Goal: Task Accomplishment & Management: Use online tool/utility

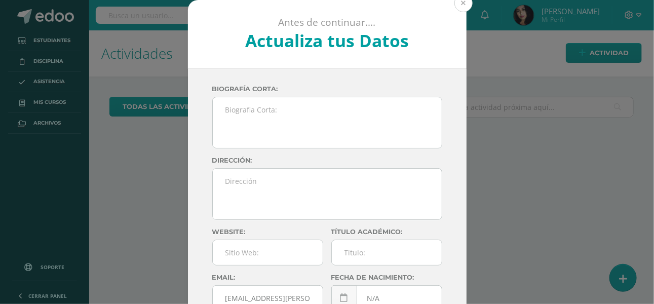
click at [459, 5] on button at bounding box center [463, 3] width 18 height 18
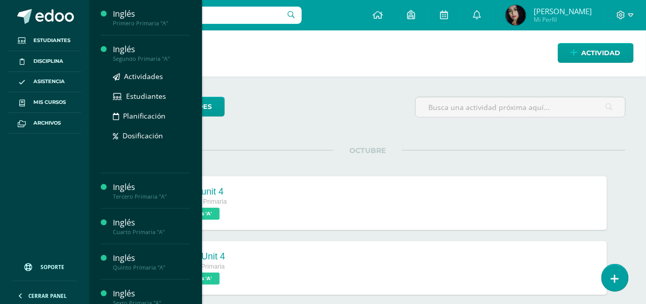
click at [134, 50] on div "Inglés" at bounding box center [151, 50] width 77 height 12
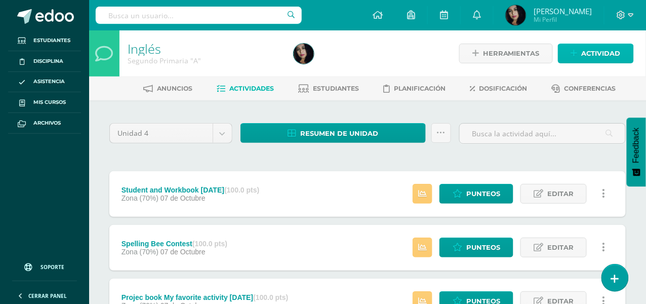
click at [602, 49] on span "Actividad" at bounding box center [601, 53] width 39 height 19
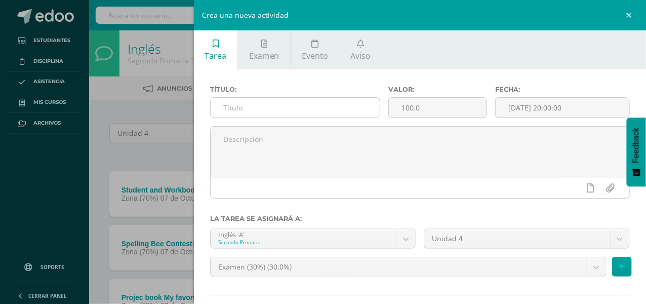
click at [256, 105] on input "text" at bounding box center [295, 108] width 169 height 20
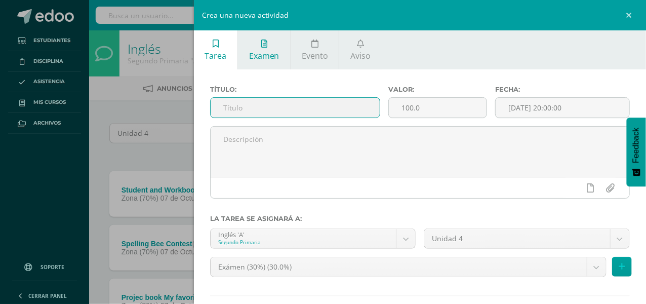
click at [259, 44] on link "Examen" at bounding box center [264, 49] width 52 height 39
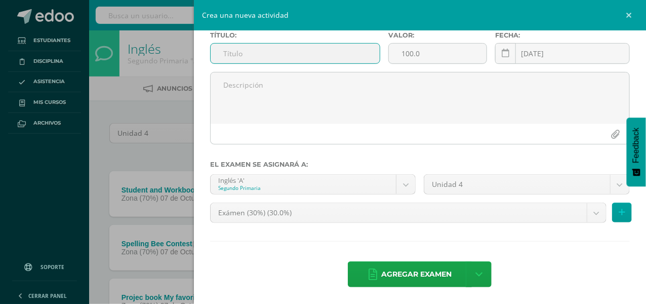
scroll to position [54, 0]
click at [270, 51] on input "text" at bounding box center [295, 54] width 169 height 20
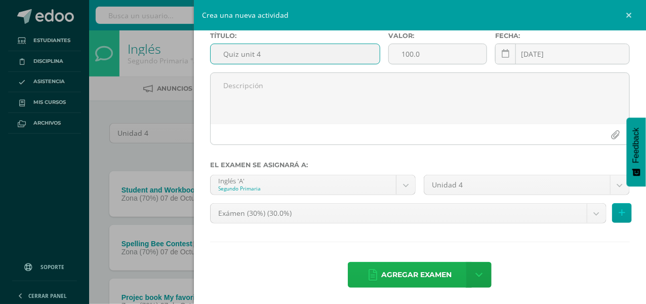
type input "Quiz unit 4"
click at [427, 269] on span "Agregar examen" at bounding box center [416, 274] width 70 height 25
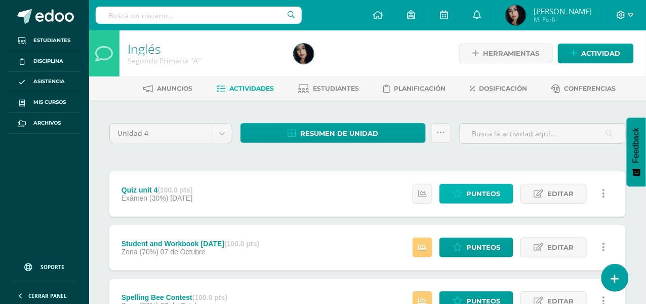
click at [470, 189] on span "Punteos" at bounding box center [483, 193] width 34 height 19
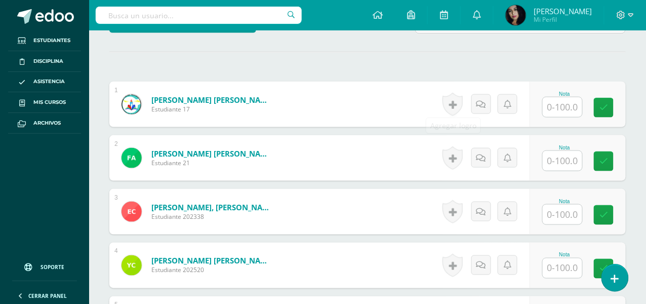
scroll to position [271, 0]
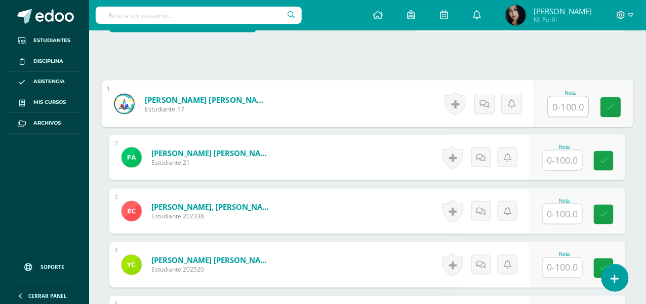
click at [561, 106] on input "text" at bounding box center [569, 107] width 41 height 20
type input "3"
type input "100"
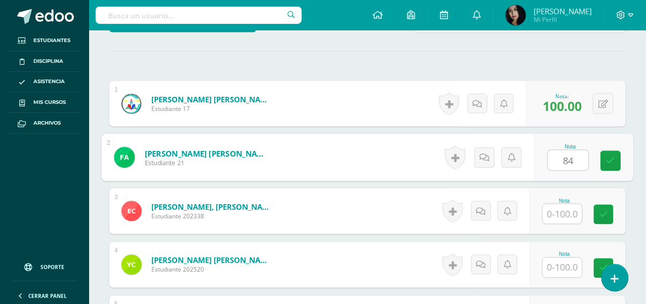
type input "84"
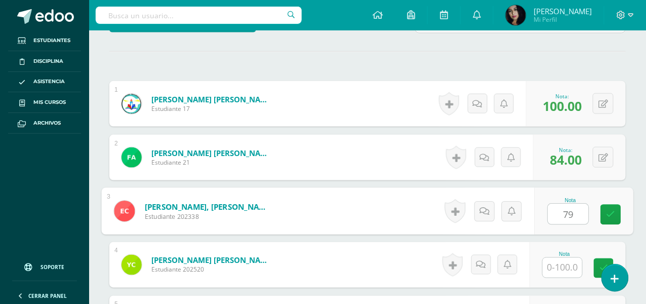
type input "79"
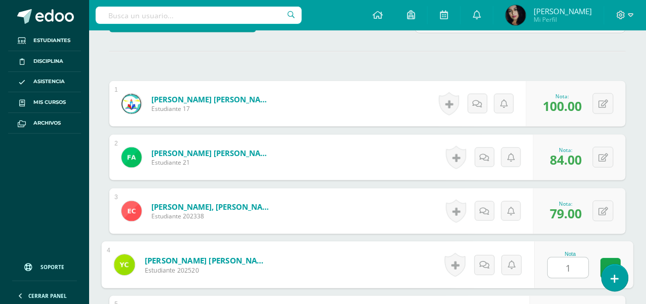
type input "1"
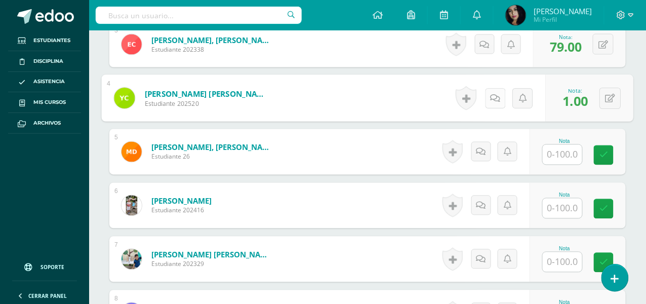
click at [495, 90] on link at bounding box center [495, 98] width 20 height 20
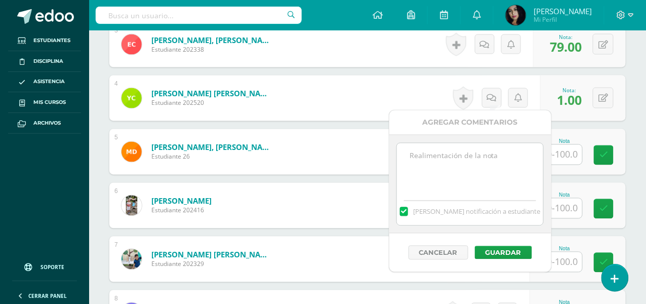
click at [447, 158] on textarea at bounding box center [470, 168] width 146 height 51
type textarea "No realizó evaluación."
click at [506, 248] on button "Guardar" at bounding box center [503, 252] width 57 height 13
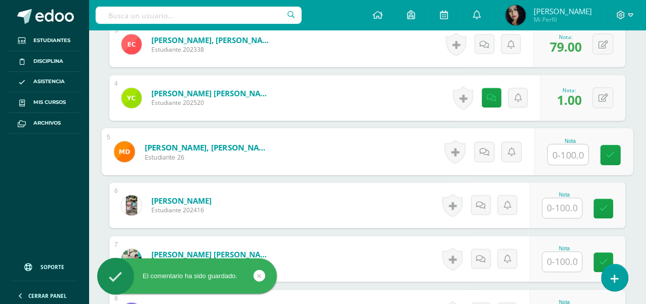
click at [559, 146] on input "text" at bounding box center [569, 155] width 41 height 20
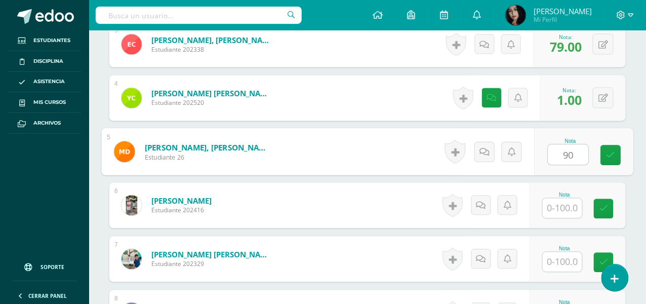
type input "90"
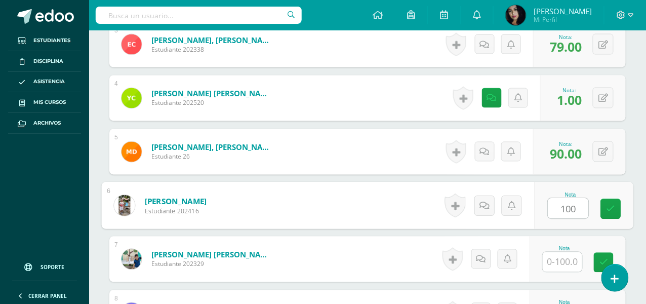
type input "100"
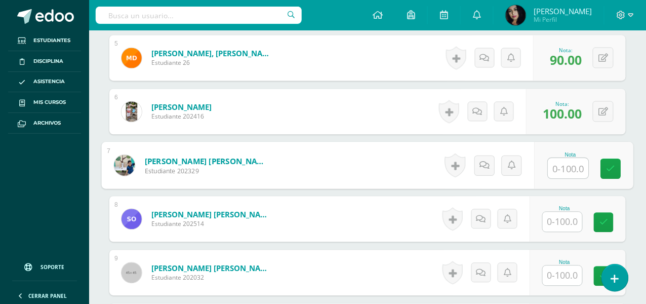
scroll to position [538, 0]
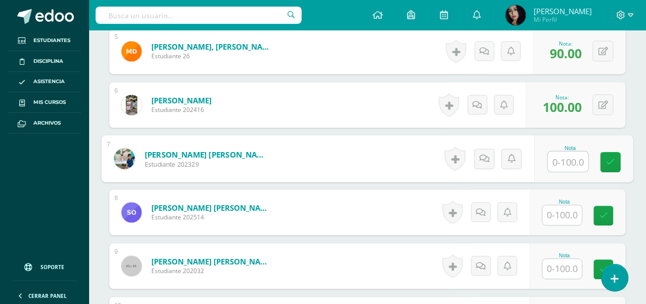
click at [561, 209] on input "text" at bounding box center [563, 215] width 40 height 20
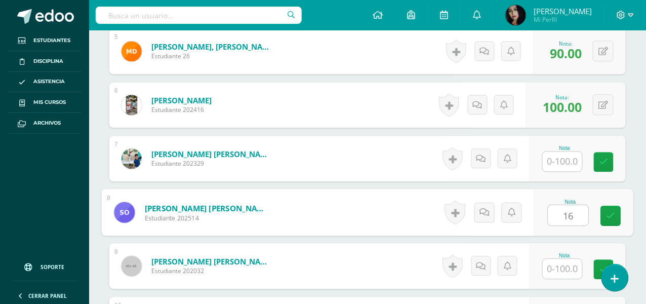
type input "16"
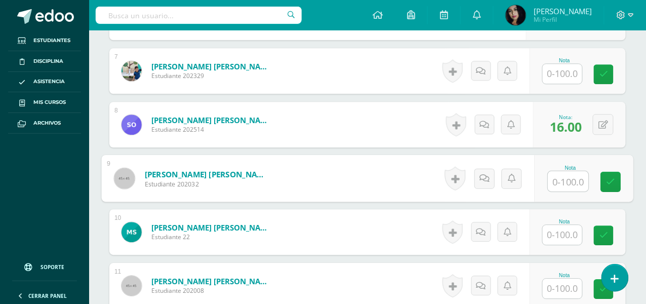
scroll to position [640, 0]
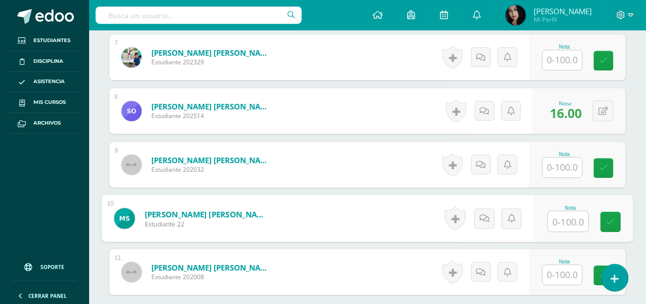
click at [573, 219] on input "text" at bounding box center [569, 221] width 41 height 20
type input "100"
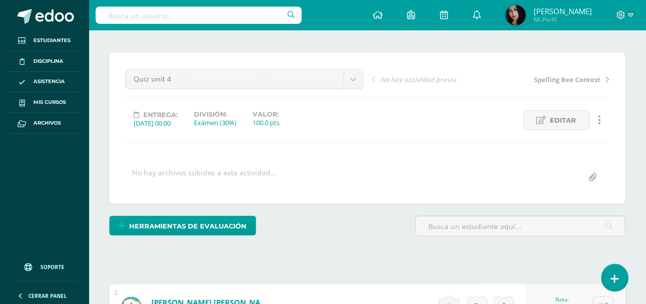
scroll to position [0, 0]
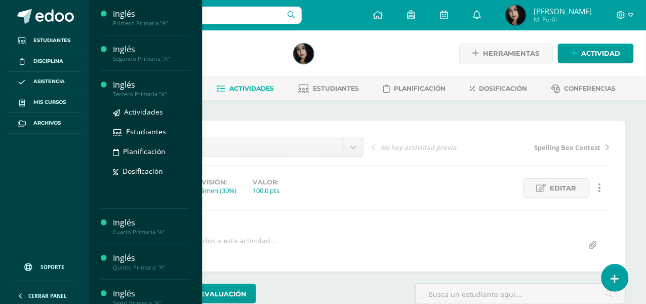
click at [124, 87] on div "Inglés" at bounding box center [151, 85] width 77 height 12
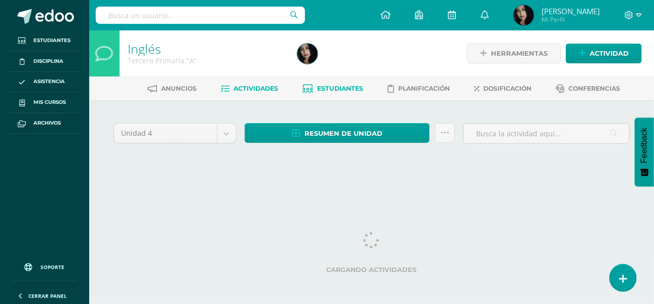
click at [344, 86] on span "Estudiantes" at bounding box center [340, 89] width 46 height 8
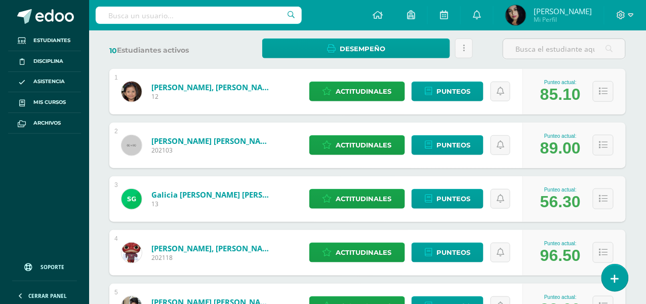
scroll to position [202, 0]
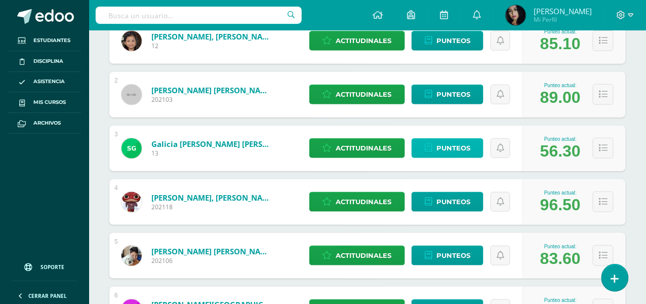
click at [456, 147] on span "Punteos" at bounding box center [454, 148] width 34 height 19
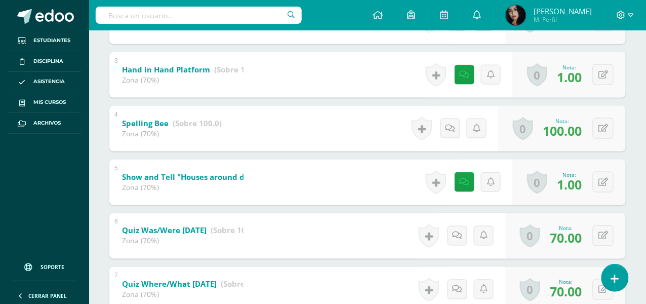
scroll to position [358, 0]
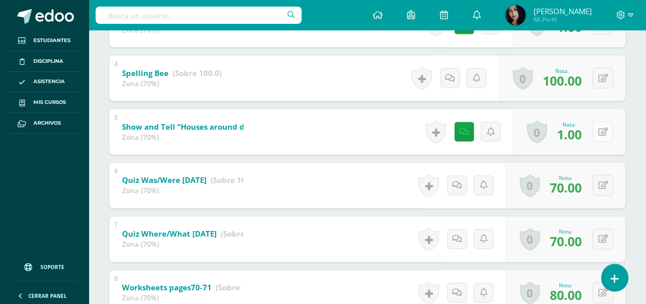
click at [607, 129] on icon at bounding box center [604, 132] width 10 height 9
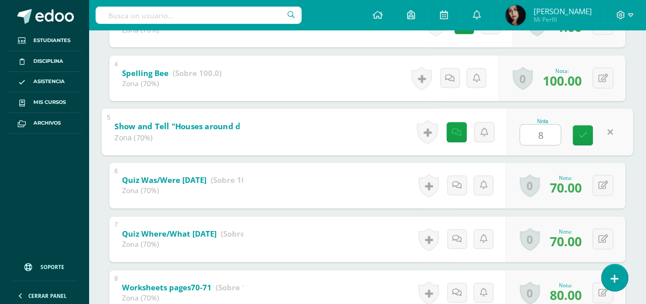
type input "80"
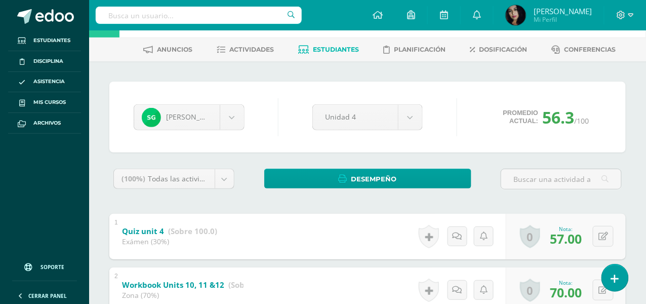
scroll to position [0, 0]
